Goal: Learn about a topic

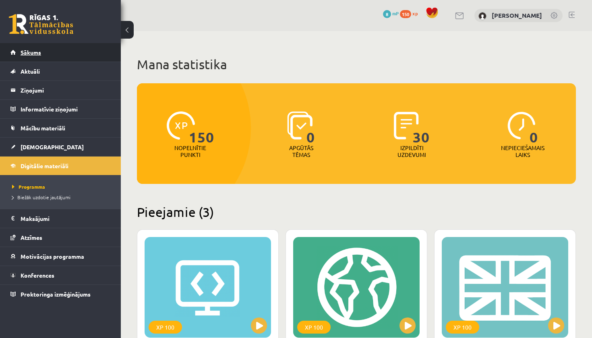
click at [21, 54] on span "Sākums" at bounding box center [31, 52] width 21 height 7
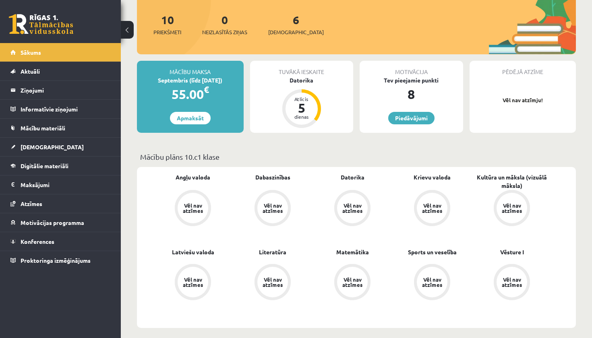
scroll to position [100, 0]
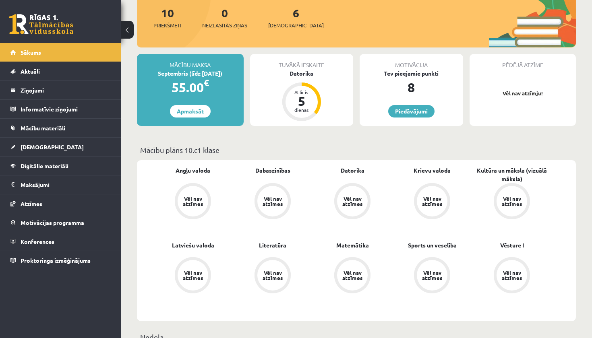
click at [193, 112] on link "Apmaksāt" at bounding box center [190, 111] width 41 height 12
click at [56, 119] on link "Mācību materiāli" at bounding box center [60, 128] width 100 height 19
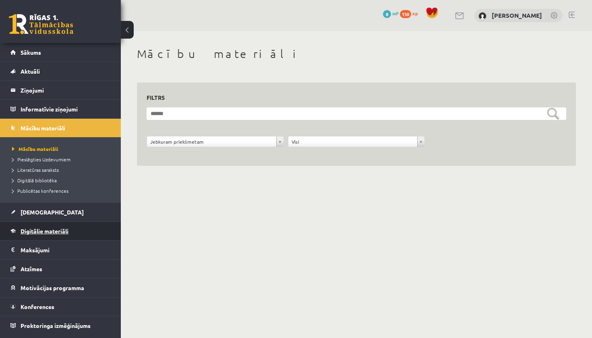
click at [31, 228] on link "Digitālie materiāli" at bounding box center [60, 231] width 100 height 19
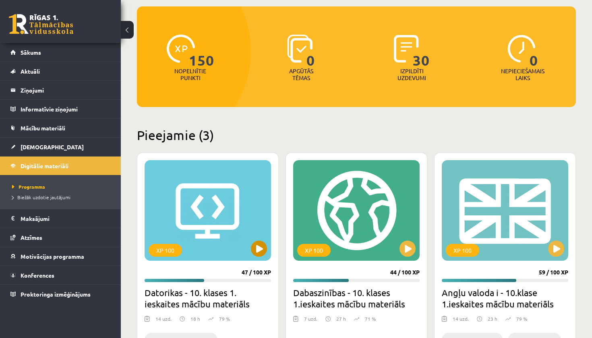
scroll to position [81, 0]
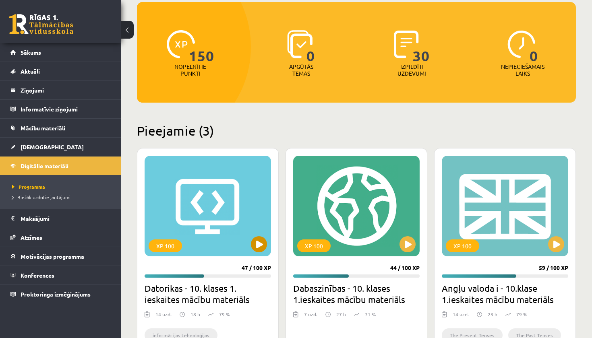
click at [265, 243] on button at bounding box center [259, 244] width 16 height 16
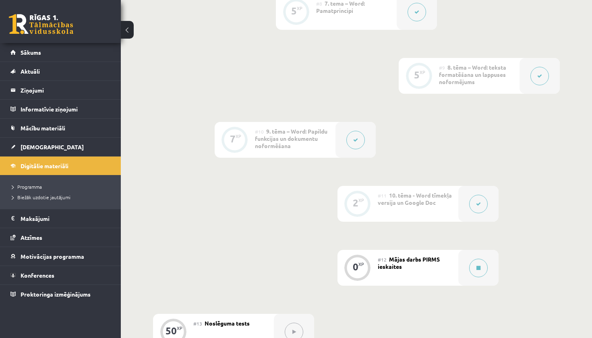
scroll to position [723, 0]
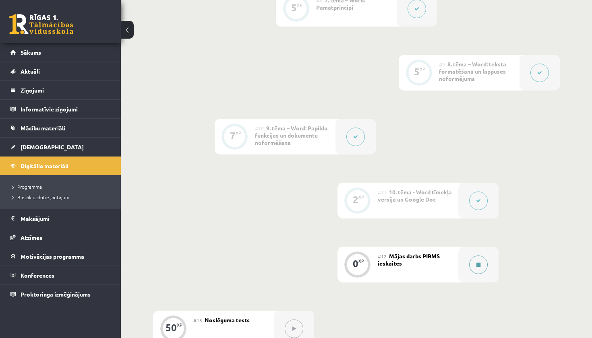
click at [486, 265] on button at bounding box center [478, 265] width 19 height 19
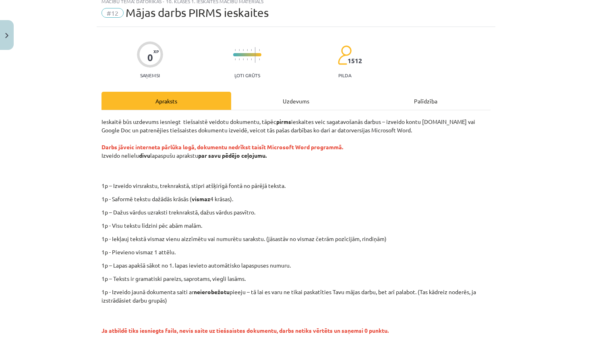
scroll to position [25, 0]
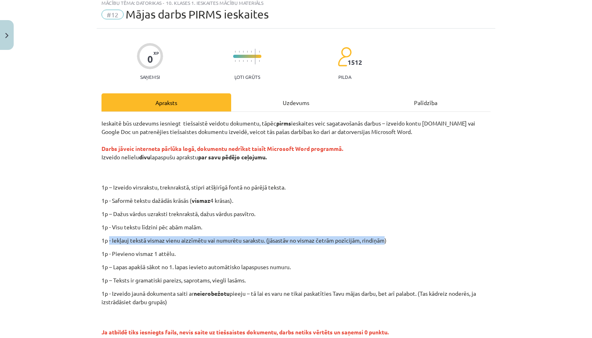
drag, startPoint x: 110, startPoint y: 239, endPoint x: 384, endPoint y: 240, distance: 273.9
click at [384, 240] on p "1p - Iekļauj tekstā vismaz vienu aizzīmētu vai numurētu sarakstu. (jāsastāv no …" at bounding box center [295, 240] width 389 height 8
copy p "- Iekļauj tekstā vismaz vienu aizzīmētu vai numurētu sarakstu. (jāsastāv no vis…"
